Goal: Task Accomplishment & Management: Complete application form

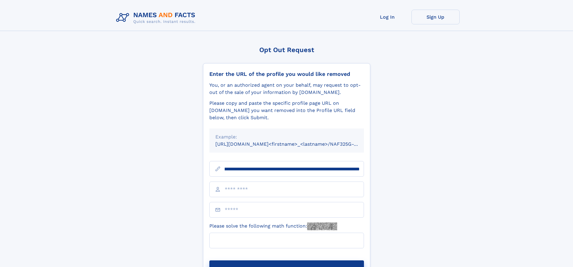
scroll to position [0, 71]
type input "**********"
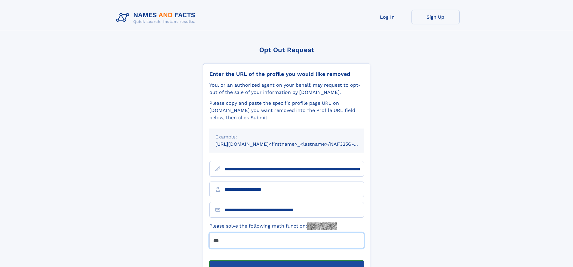
type input "***"
click at [286, 260] on button "Submit Opt Out Request" at bounding box center [286, 269] width 155 height 19
